Goal: Entertainment & Leisure: Consume media (video, audio)

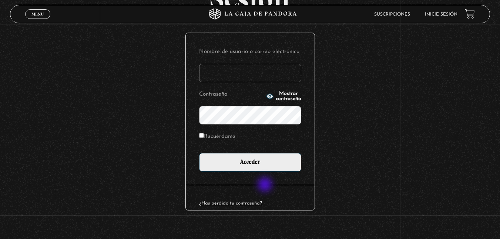
scroll to position [87, 0]
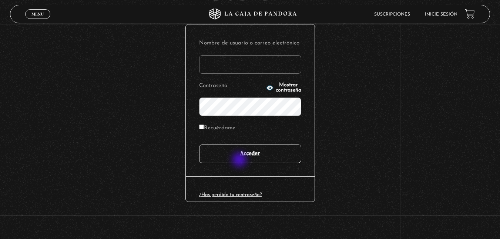
type input "Kianny.[PERSON_NAME]"
click at [246, 151] on input "Acceder" at bounding box center [250, 153] width 102 height 19
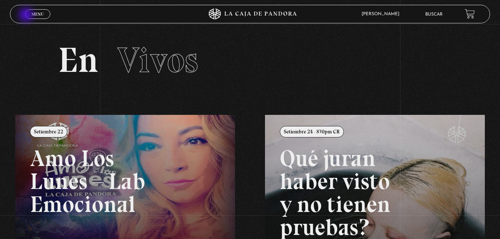
click at [29, 14] on link "Menu Cerrar" at bounding box center [37, 14] width 25 height 10
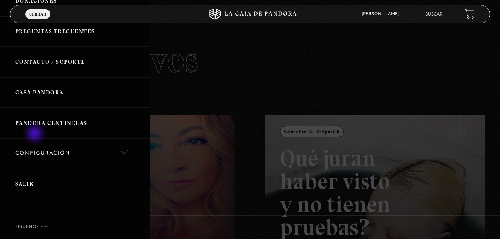
scroll to position [222, 0]
click at [42, 91] on link "Casa Pandora" at bounding box center [75, 92] width 150 height 31
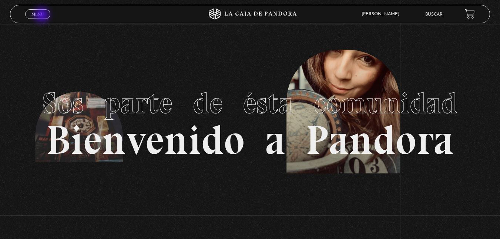
click at [43, 16] on span "Menu" at bounding box center [37, 14] width 12 height 4
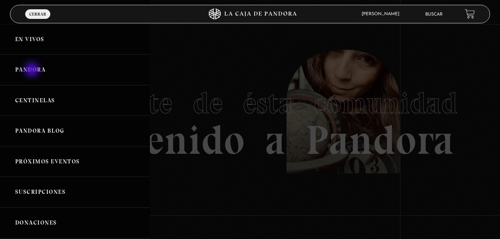
click at [33, 70] on link "Pandora" at bounding box center [75, 69] width 150 height 31
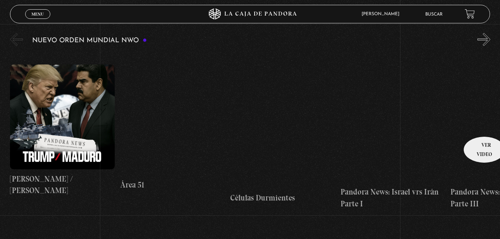
scroll to position [111, 0]
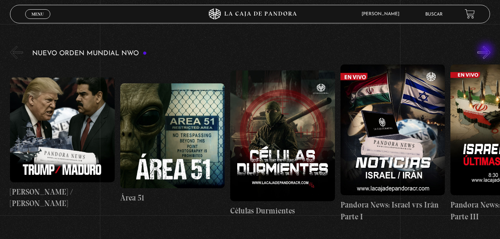
click at [487, 51] on button "»" at bounding box center [484, 52] width 13 height 13
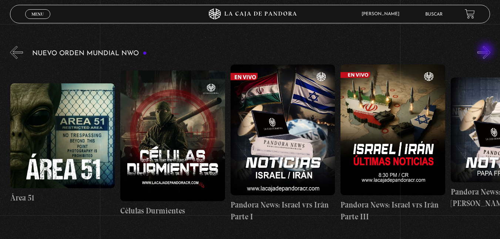
scroll to position [0, 110]
click at [487, 51] on button "»" at bounding box center [484, 52] width 13 height 13
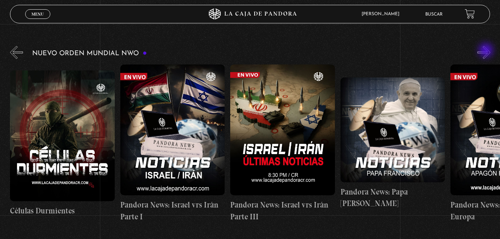
click at [487, 51] on button "»" at bounding box center [484, 52] width 13 height 13
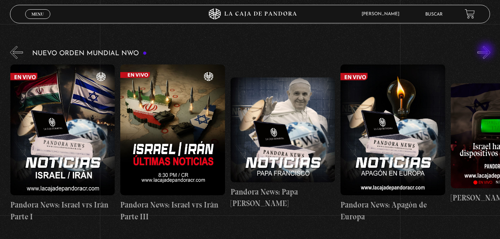
click at [487, 51] on button "»" at bounding box center [484, 52] width 13 height 13
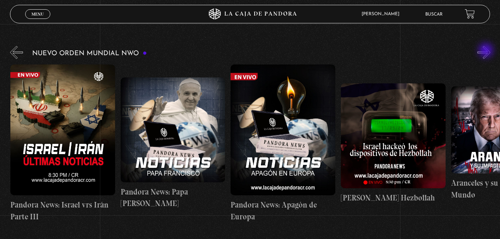
scroll to position [0, 441]
click at [487, 51] on button "»" at bounding box center [484, 52] width 13 height 13
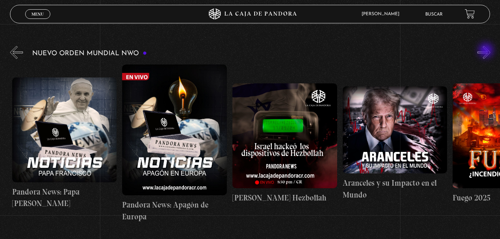
click at [487, 51] on button "»" at bounding box center [484, 52] width 13 height 13
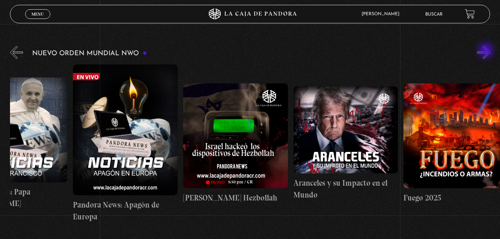
click at [487, 51] on button "»" at bounding box center [484, 52] width 13 height 13
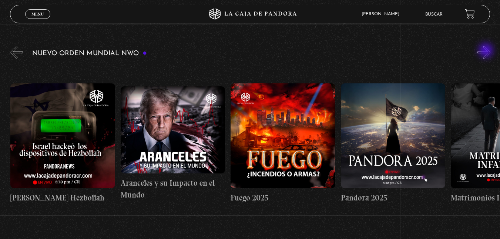
scroll to position [0, 772]
click at [487, 51] on button "»" at bounding box center [484, 52] width 13 height 13
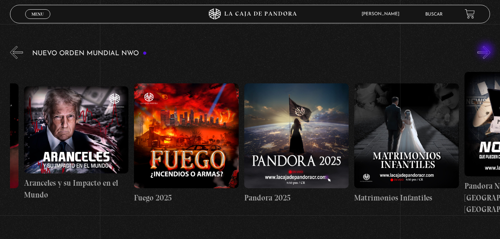
scroll to position [0, 882]
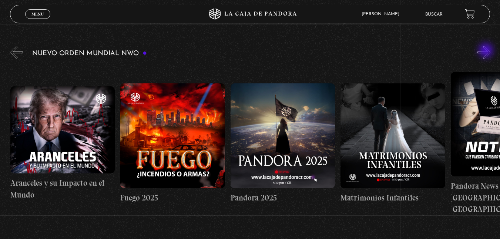
click at [487, 51] on button "»" at bounding box center [484, 52] width 13 height 13
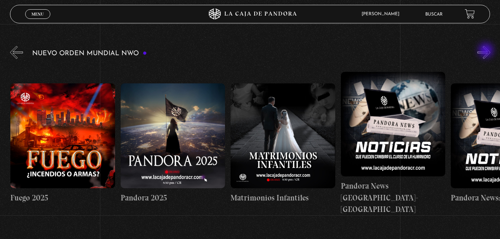
scroll to position [0, 992]
click at [487, 51] on button "»" at bounding box center [484, 52] width 13 height 13
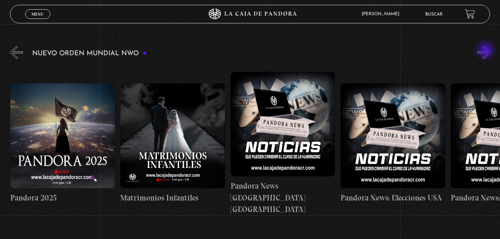
click at [487, 51] on button "»" at bounding box center [484, 52] width 13 height 13
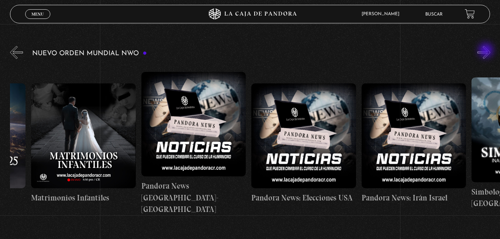
click at [487, 51] on button "»" at bounding box center [484, 52] width 13 height 13
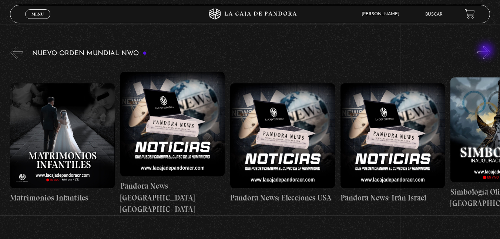
scroll to position [0, 1323]
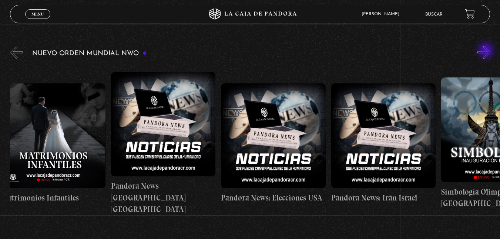
click at [487, 51] on button "»" at bounding box center [484, 52] width 13 height 13
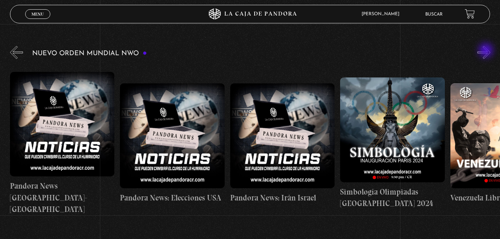
click at [487, 51] on button "»" at bounding box center [484, 52] width 13 height 13
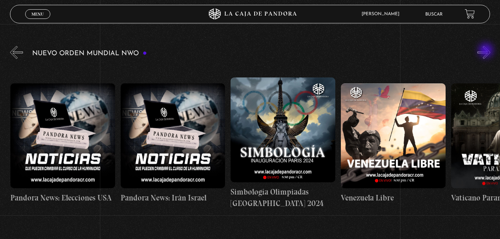
scroll to position [0, 1433]
click at [487, 51] on button "»" at bounding box center [484, 52] width 13 height 13
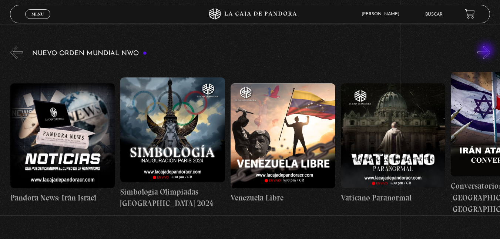
scroll to position [0, 1543]
click at [487, 51] on button "»" at bounding box center [484, 52] width 13 height 13
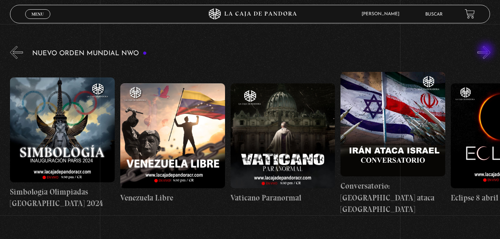
scroll to position [0, 1653]
click at [484, 54] on button "»" at bounding box center [484, 52] width 13 height 13
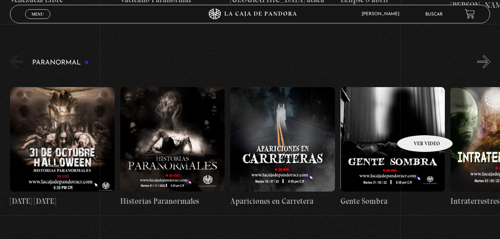
scroll to position [296, 0]
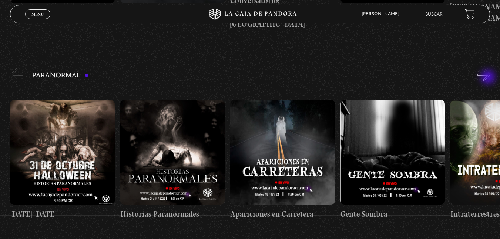
click at [489, 78] on button "»" at bounding box center [484, 74] width 13 height 13
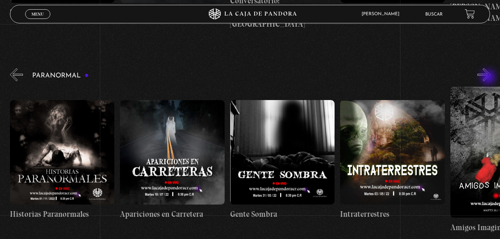
click at [489, 78] on button "»" at bounding box center [484, 74] width 13 height 13
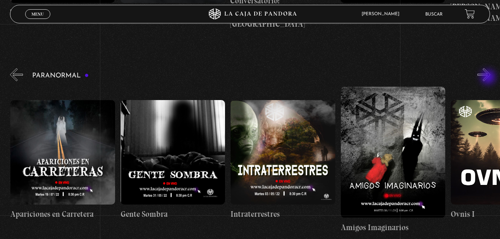
scroll to position [0, 220]
click at [489, 78] on button "»" at bounding box center [484, 74] width 13 height 13
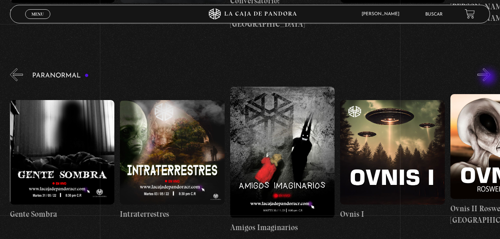
click at [489, 78] on button "»" at bounding box center [484, 74] width 13 height 13
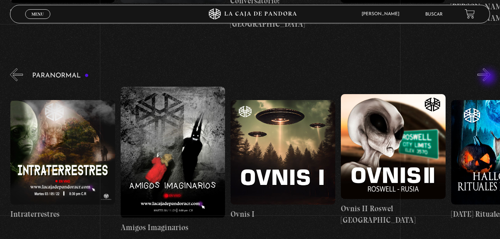
click at [489, 78] on button "»" at bounding box center [484, 74] width 13 height 13
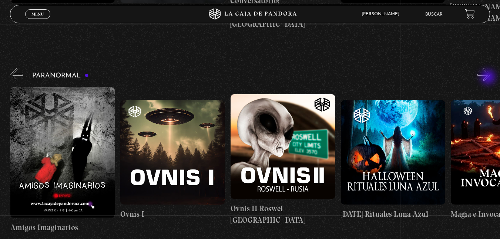
click at [489, 78] on button "»" at bounding box center [484, 74] width 13 height 13
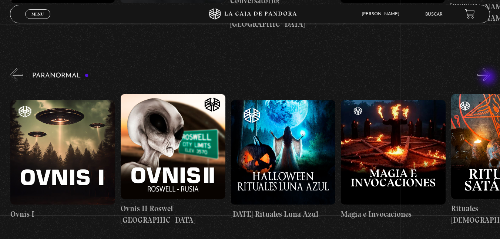
scroll to position [0, 661]
click at [489, 78] on button "»" at bounding box center [484, 74] width 13 height 13
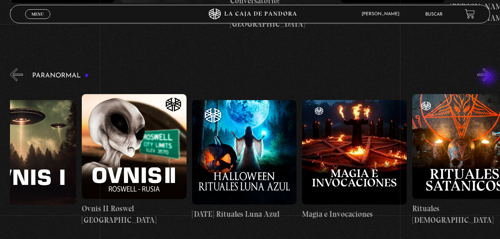
scroll to position [0, 716]
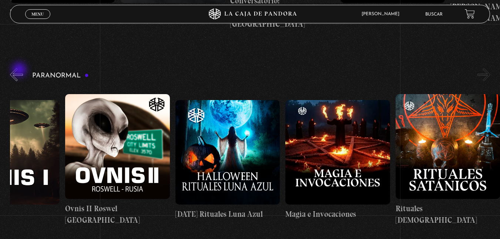
click at [20, 70] on button "«" at bounding box center [16, 74] width 13 height 13
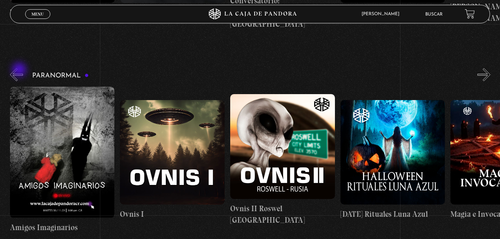
click at [20, 70] on button "«" at bounding box center [16, 74] width 13 height 13
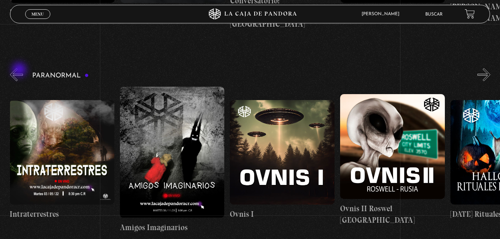
click at [20, 70] on button "«" at bounding box center [16, 74] width 13 height 13
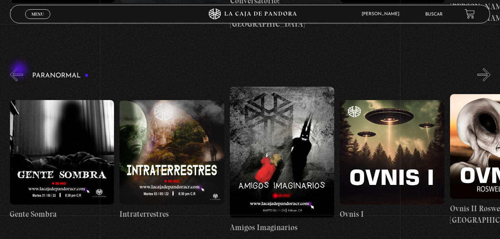
click at [20, 70] on button "«" at bounding box center [16, 74] width 13 height 13
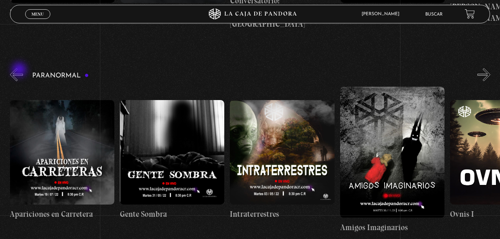
click at [20, 70] on button "«" at bounding box center [16, 74] width 13 height 13
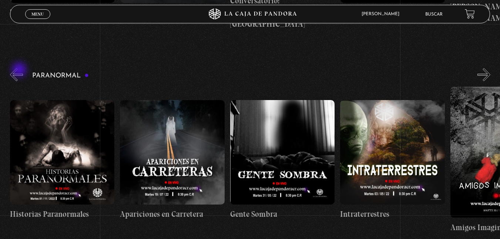
click at [20, 70] on button "«" at bounding box center [16, 74] width 13 height 13
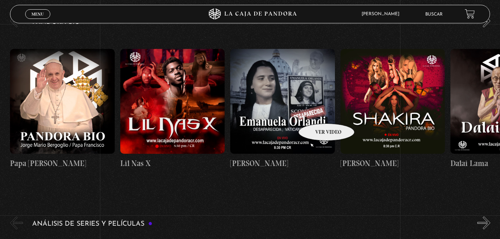
scroll to position [741, 0]
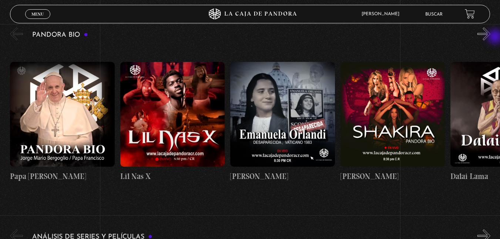
click at [496, 37] on div "Pandora Bio Shakira" at bounding box center [255, 112] width 490 height 173
click at [491, 36] on button "»" at bounding box center [484, 33] width 13 height 13
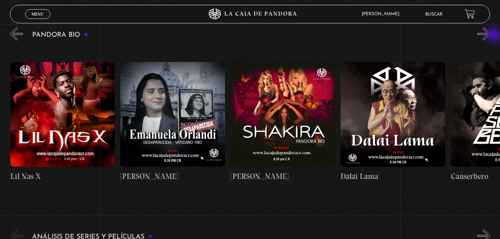
click at [491, 36] on button "»" at bounding box center [484, 33] width 13 height 13
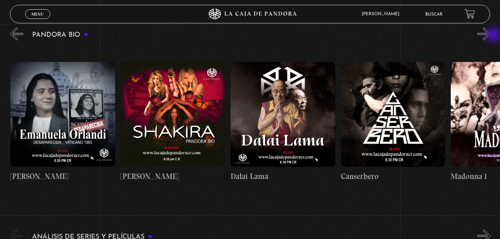
scroll to position [0, 220]
click at [491, 36] on button "»" at bounding box center [484, 33] width 13 height 13
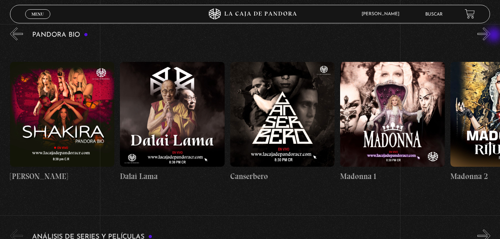
click at [491, 36] on button "»" at bounding box center [484, 33] width 13 height 13
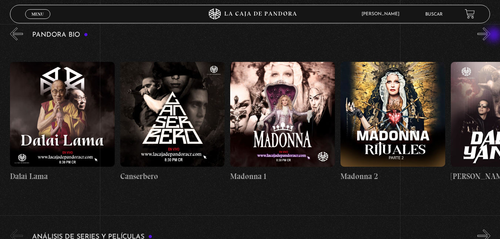
scroll to position [0, 441]
click at [491, 36] on button "»" at bounding box center [484, 33] width 13 height 13
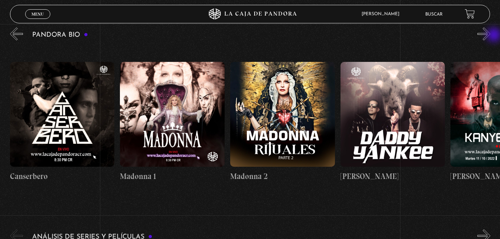
click at [491, 36] on button "»" at bounding box center [484, 33] width 13 height 13
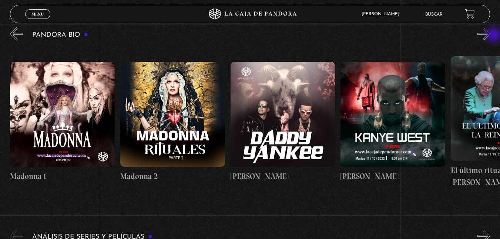
click at [491, 36] on button "»" at bounding box center [484, 33] width 13 height 13
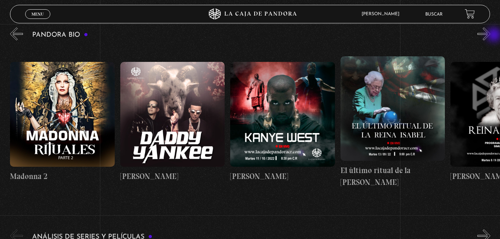
click at [491, 36] on button "»" at bounding box center [484, 33] width 13 height 13
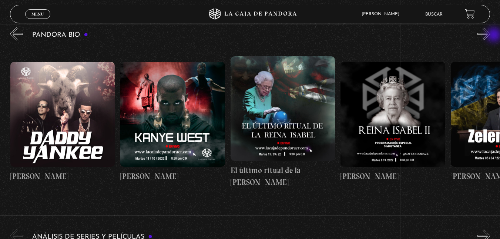
click at [491, 36] on button "»" at bounding box center [484, 33] width 13 height 13
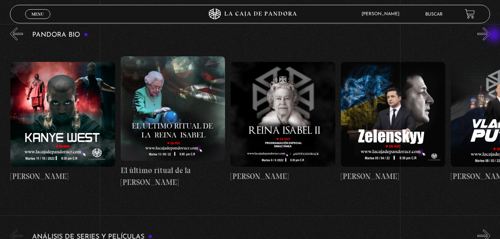
scroll to position [0, 992]
click at [491, 36] on button "»" at bounding box center [484, 33] width 13 height 13
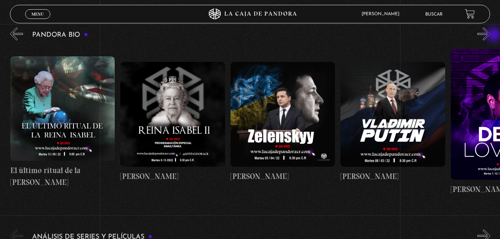
scroll to position [0, 1102]
click at [491, 36] on button "»" at bounding box center [484, 33] width 13 height 13
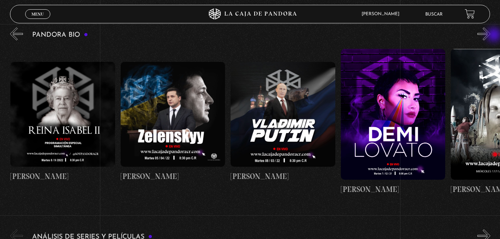
scroll to position [0, 1212]
click at [491, 36] on button "»" at bounding box center [484, 33] width 13 height 13
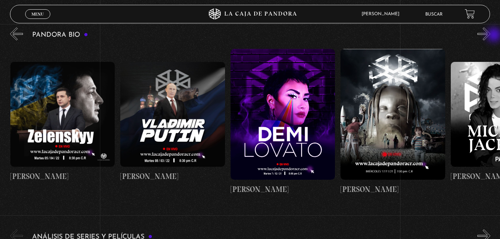
scroll to position [0, 1323]
click at [491, 36] on button "»" at bounding box center [484, 33] width 13 height 13
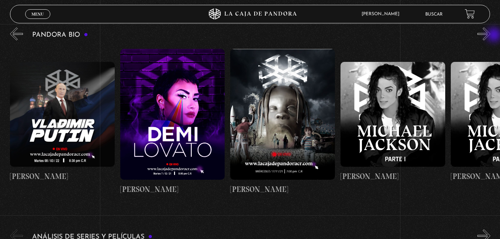
scroll to position [0, 1433]
click at [491, 36] on button "»" at bounding box center [484, 33] width 13 height 13
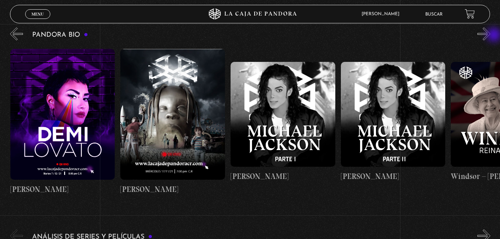
click at [491, 36] on button "»" at bounding box center [484, 33] width 13 height 13
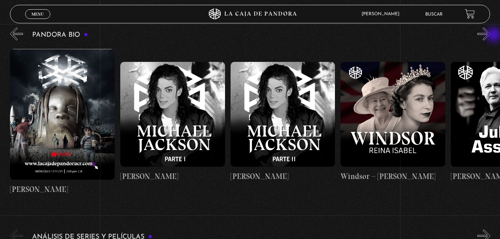
click at [491, 36] on button "»" at bounding box center [484, 33] width 13 height 13
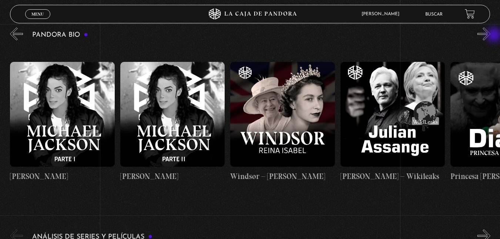
click at [491, 36] on button "»" at bounding box center [484, 33] width 13 height 13
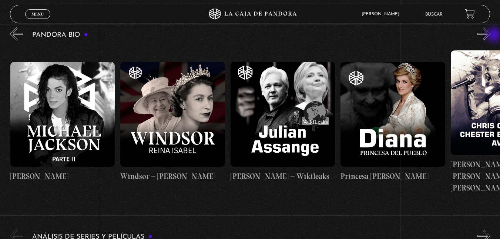
click at [491, 36] on button "»" at bounding box center [484, 33] width 13 height 13
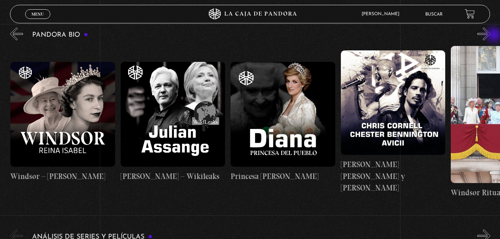
click at [491, 36] on button "»" at bounding box center [484, 33] width 13 height 13
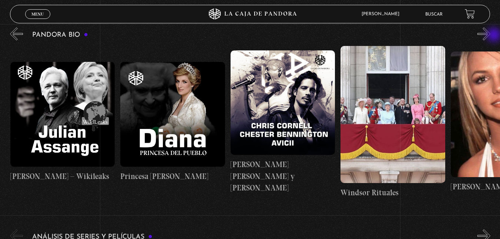
click at [491, 36] on button "»" at bounding box center [484, 33] width 13 height 13
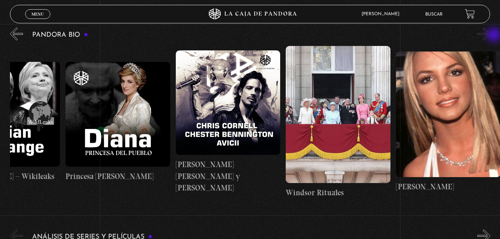
scroll to position [0, 2149]
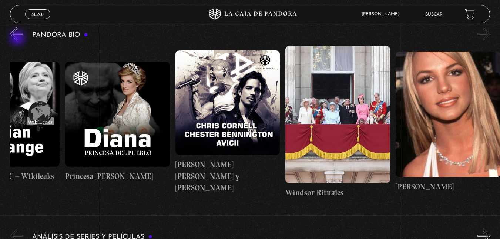
click at [18, 39] on button "«" at bounding box center [16, 33] width 13 height 13
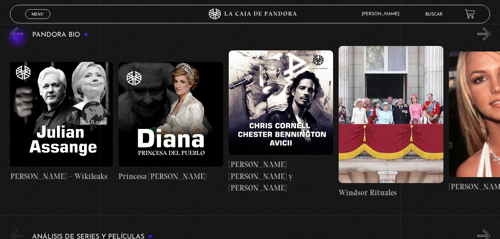
click at [18, 39] on button "«" at bounding box center [16, 33] width 13 height 13
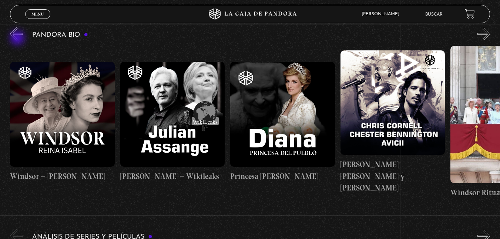
click at [18, 39] on button "«" at bounding box center [16, 33] width 13 height 13
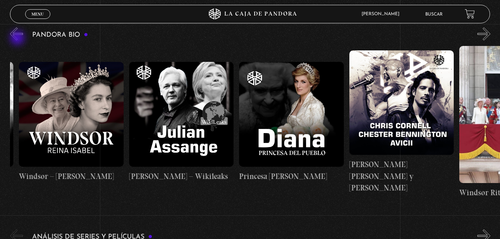
click at [18, 39] on button "«" at bounding box center [16, 33] width 13 height 13
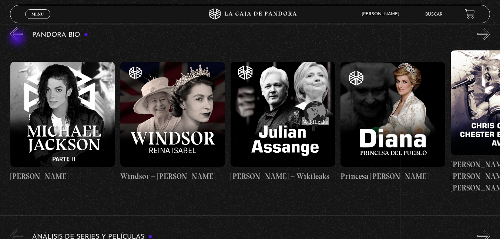
click at [18, 39] on button "«" at bounding box center [16, 33] width 13 height 13
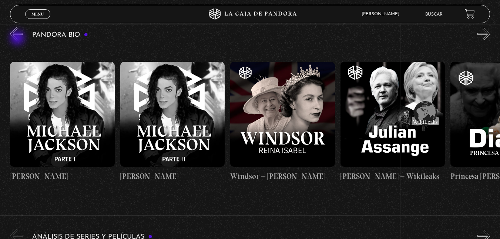
click at [18, 39] on button "«" at bounding box center [16, 33] width 13 height 13
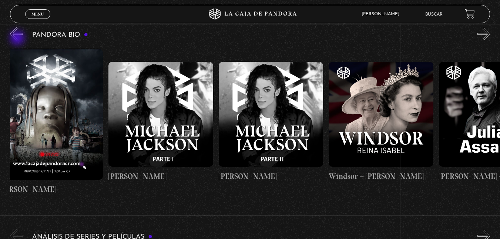
click at [18, 39] on button "«" at bounding box center [16, 33] width 13 height 13
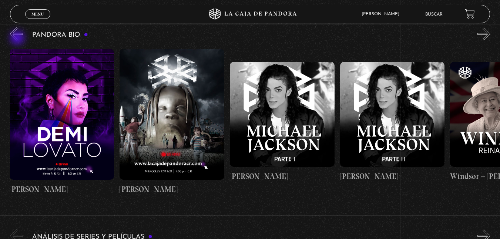
click at [18, 39] on button "«" at bounding box center [16, 33] width 13 height 13
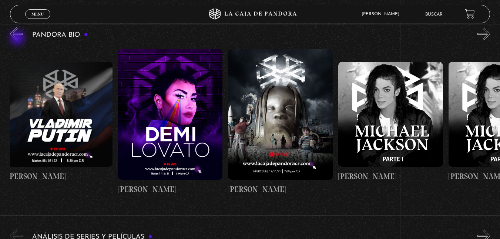
click at [18, 39] on button "«" at bounding box center [16, 33] width 13 height 13
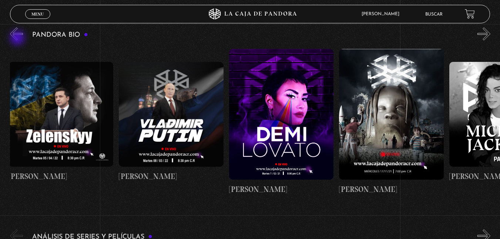
click at [18, 39] on button "«" at bounding box center [16, 33] width 13 height 13
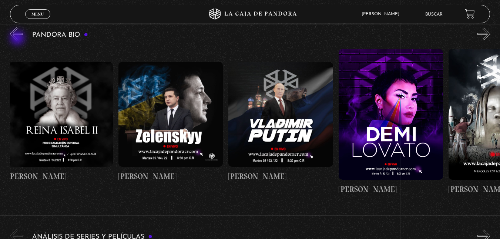
click at [18, 39] on button "«" at bounding box center [16, 33] width 13 height 13
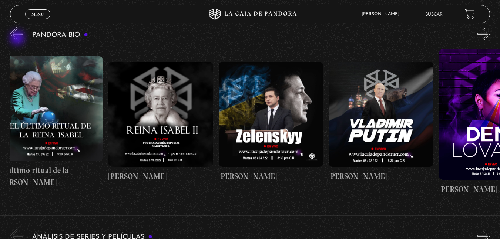
click at [18, 39] on button "«" at bounding box center [16, 33] width 13 height 13
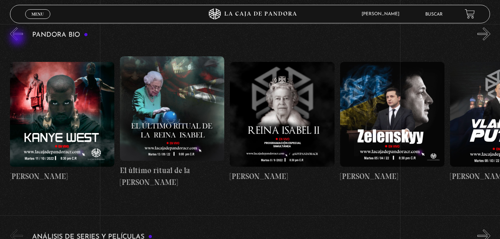
scroll to position [0, 992]
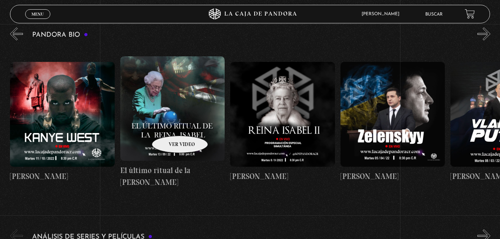
click at [170, 124] on figure at bounding box center [172, 108] width 105 height 104
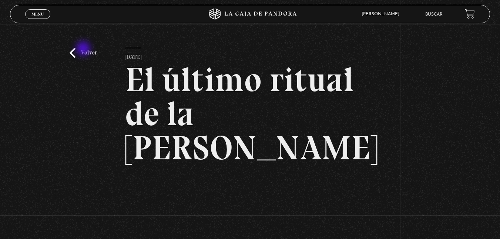
click at [84, 49] on link "Volver" at bounding box center [83, 53] width 27 height 10
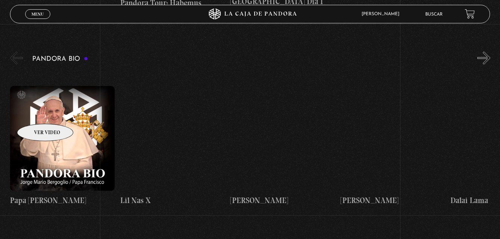
scroll to position [704, 0]
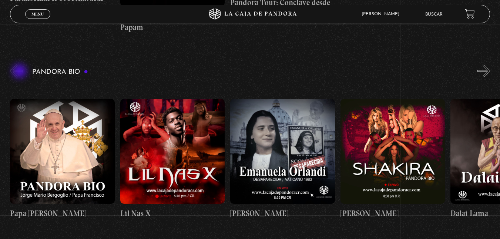
click at [20, 72] on button "«" at bounding box center [16, 70] width 13 height 13
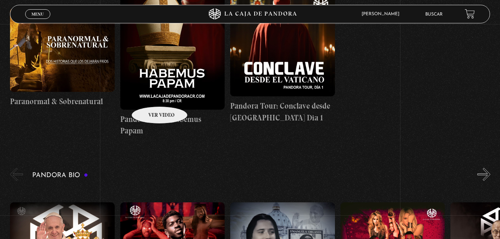
scroll to position [519, 0]
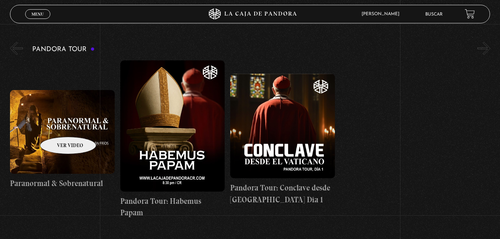
click at [59, 126] on figure at bounding box center [62, 132] width 105 height 84
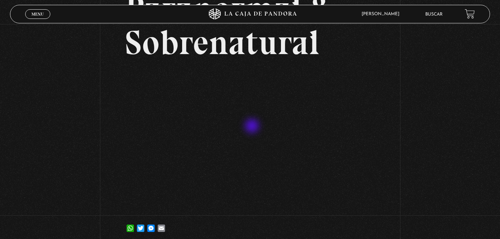
scroll to position [111, 0]
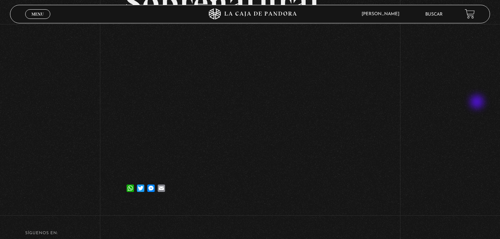
click at [478, 103] on div "Volver [DATE] Paranormal & Sobrenatural WhatsApp Twitter Messenger Email" at bounding box center [250, 59] width 500 height 293
